Goal: Task Accomplishment & Management: Complete application form

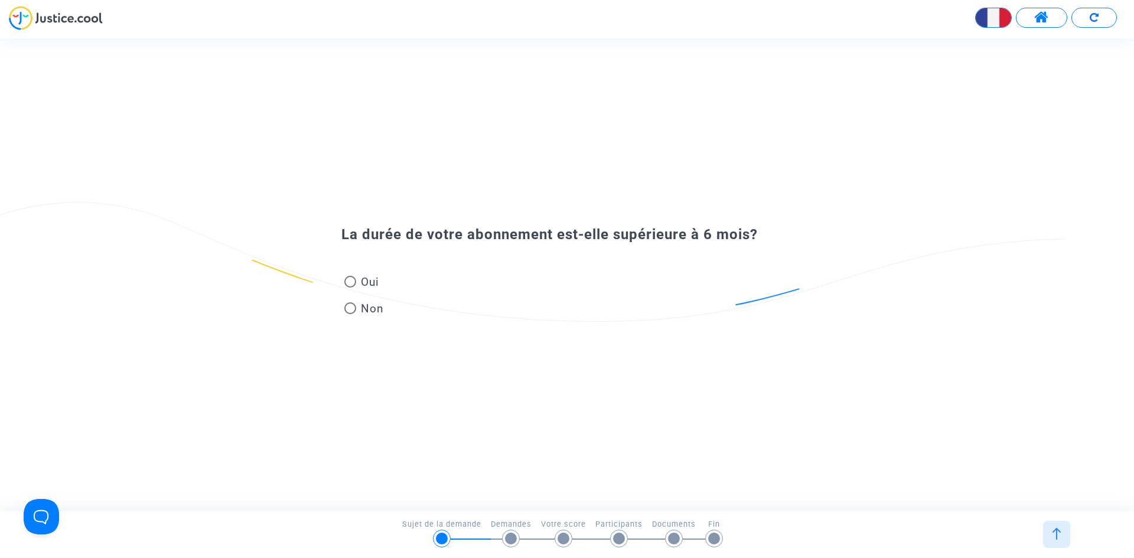
click at [349, 281] on span at bounding box center [350, 282] width 12 height 12
click at [350, 288] on input "Oui" at bounding box center [350, 288] width 1 height 1
radio input "true"
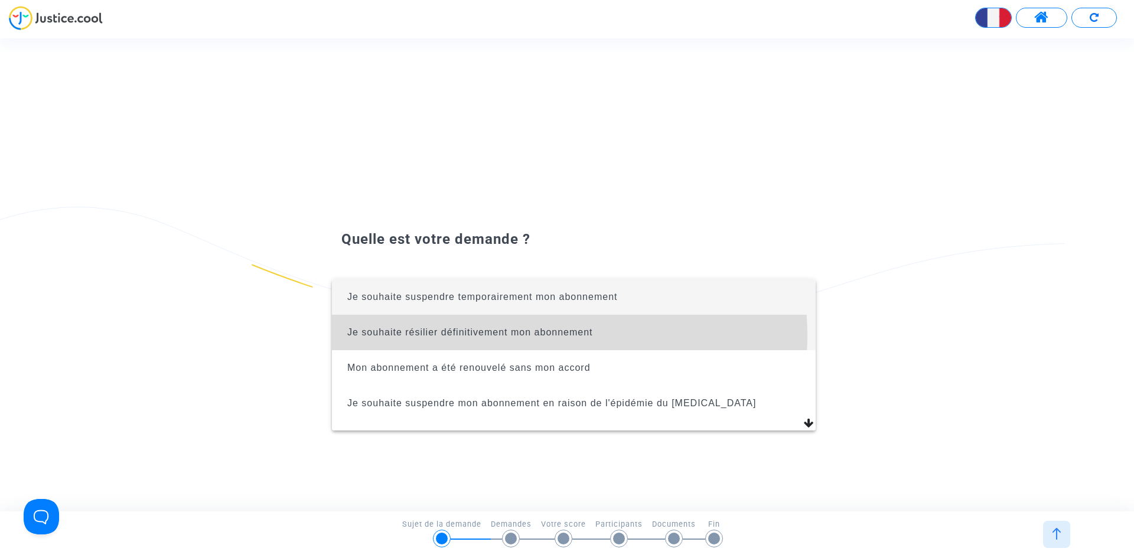
click at [489, 336] on span "Je souhaite résilier définitivement mon abonnement" at bounding box center [470, 332] width 246 height 10
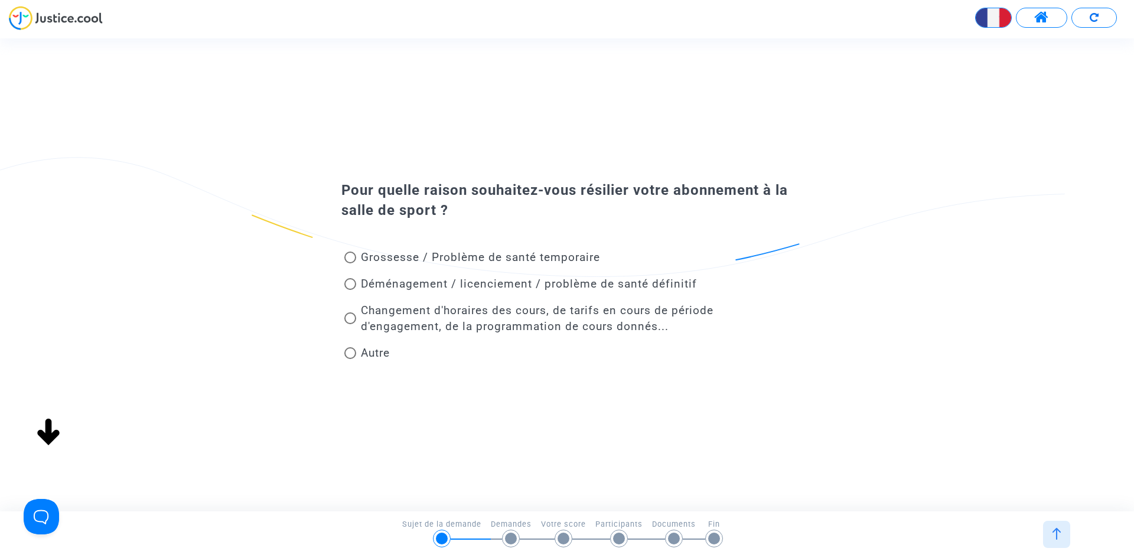
click at [349, 355] on span at bounding box center [350, 353] width 12 height 12
click at [350, 359] on input "Autre" at bounding box center [350, 359] width 1 height 1
radio input "true"
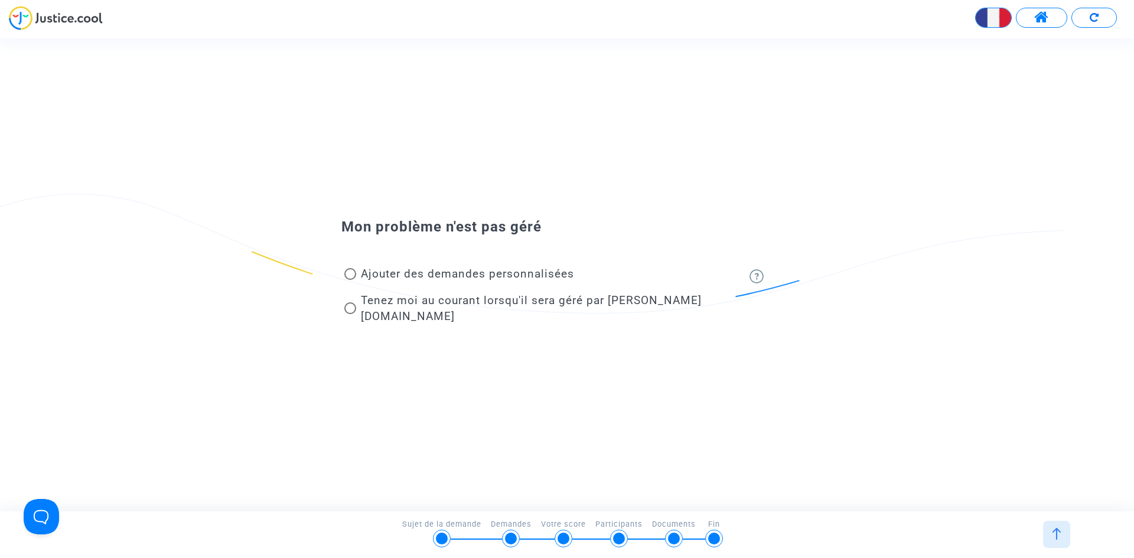
click at [352, 280] on span at bounding box center [350, 274] width 12 height 12
click at [350, 280] on input "Ajouter des demandes personnalisées" at bounding box center [350, 280] width 1 height 1
radio input "true"
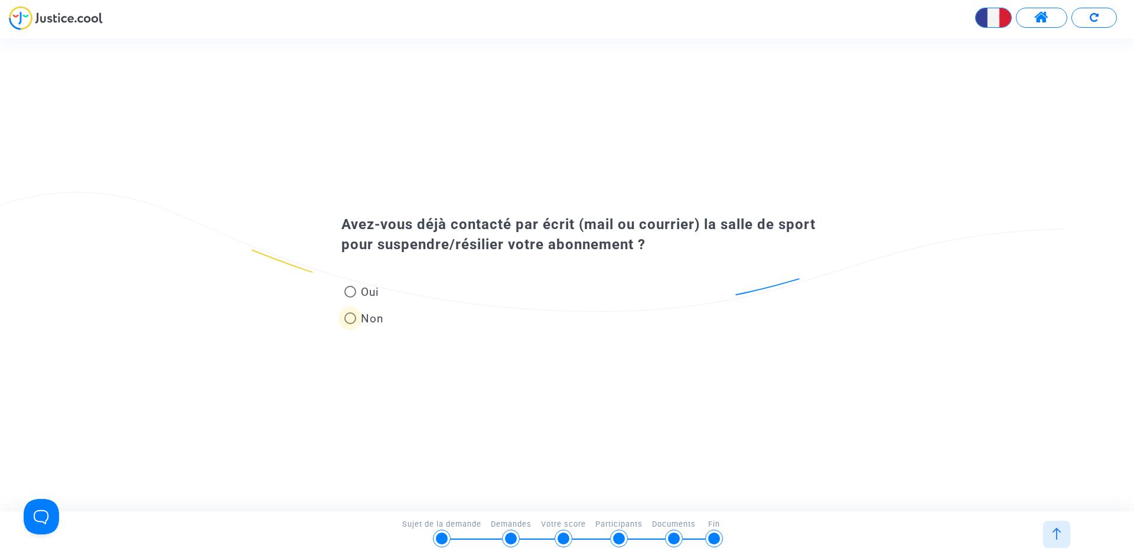
click at [352, 314] on span at bounding box center [350, 319] width 12 height 12
click at [350, 324] on input "Non" at bounding box center [350, 324] width 1 height 1
radio input "true"
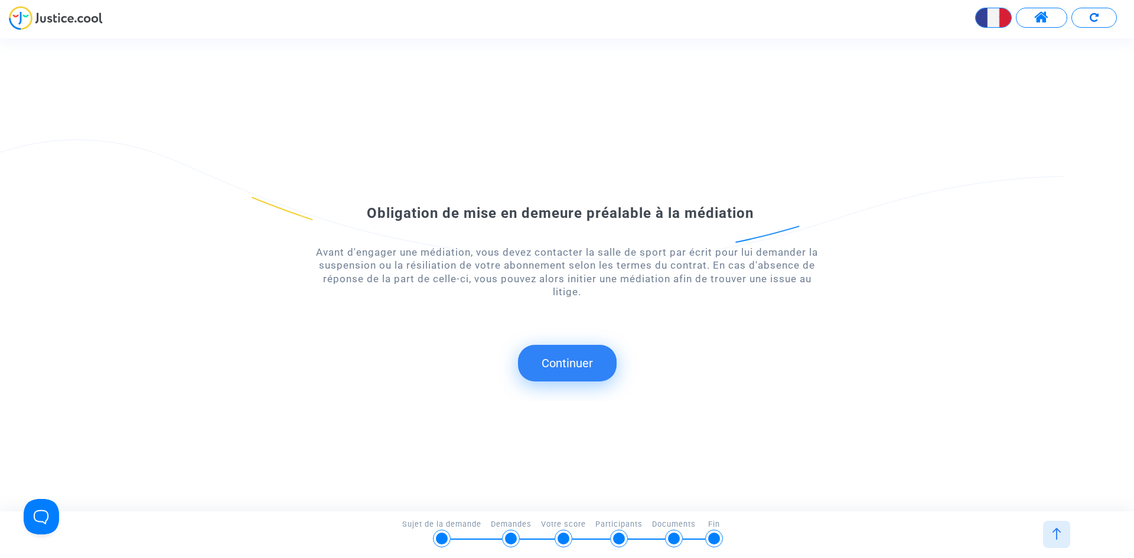
click at [558, 374] on button "Continuer" at bounding box center [567, 363] width 99 height 37
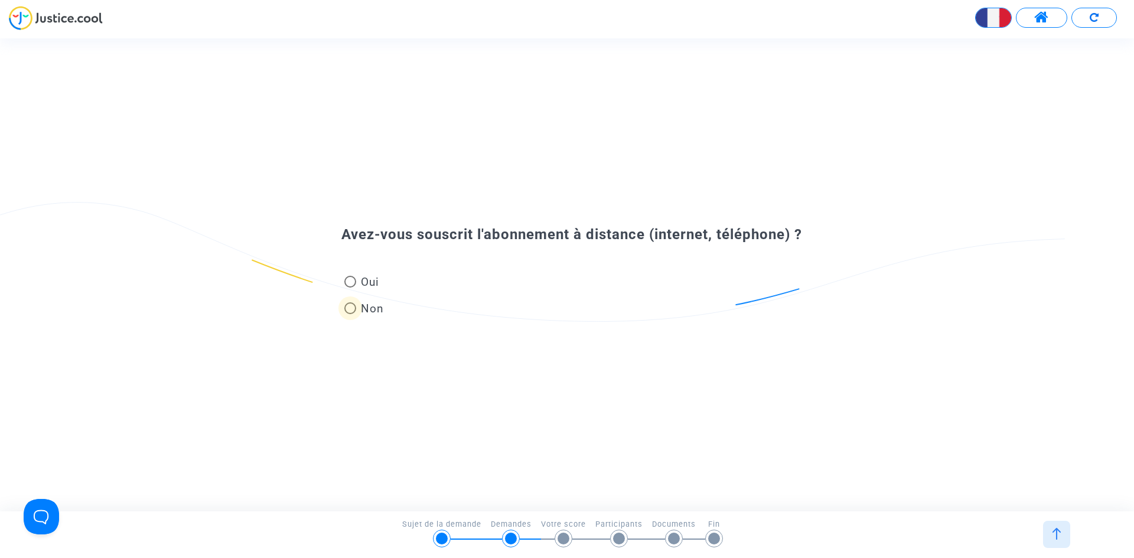
click at [352, 307] on span at bounding box center [350, 309] width 12 height 12
click at [350, 314] on input "Non" at bounding box center [350, 314] width 1 height 1
radio input "true"
